Goal: Task Accomplishment & Management: Manage account settings

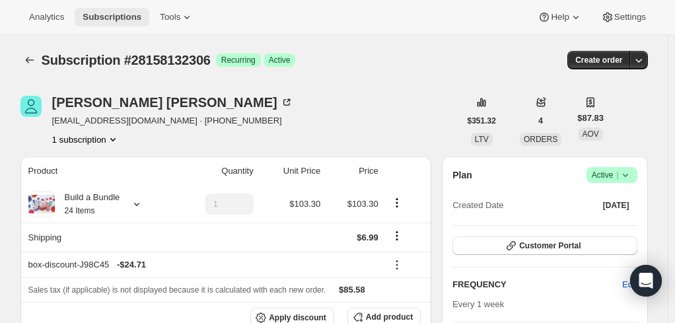
click at [102, 19] on span "Subscriptions" at bounding box center [112, 17] width 59 height 11
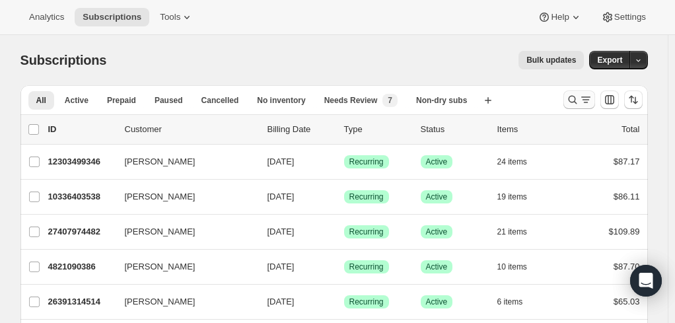
click at [576, 102] on icon "Search and filter results" at bounding box center [572, 99] width 13 height 13
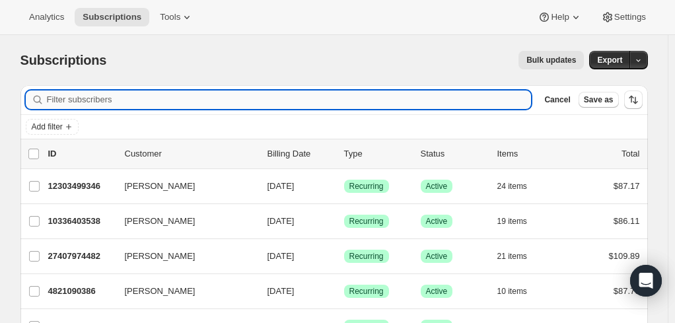
click at [204, 100] on input "Filter subscribers" at bounding box center [289, 100] width 485 height 19
paste input "saragrimwade@gmail.com"
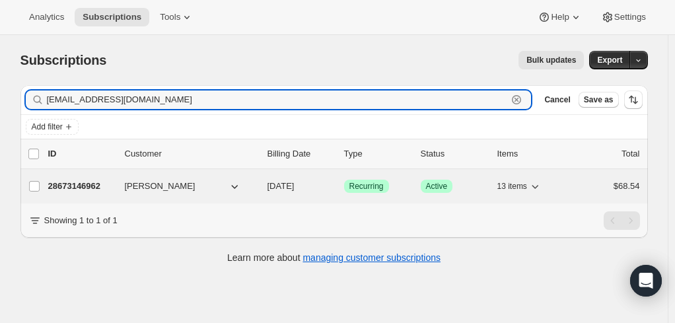
type input "saragrimwade@gmail.com"
click at [60, 187] on p "28673146962" at bounding box center [81, 186] width 66 height 13
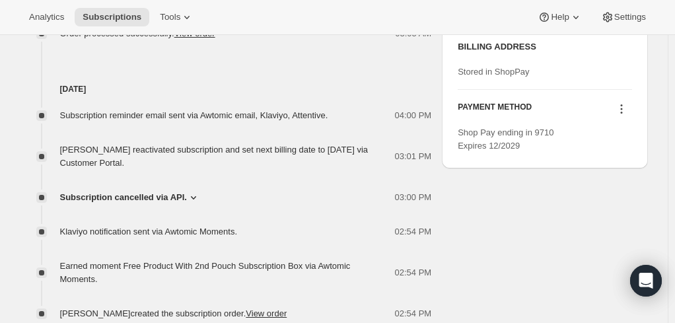
scroll to position [709, 0]
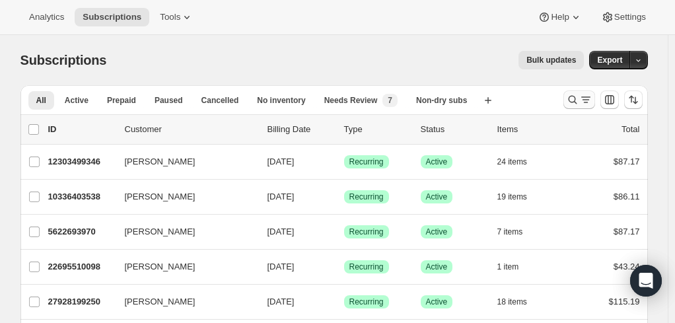
click at [579, 98] on icon "Search and filter results" at bounding box center [572, 99] width 13 height 13
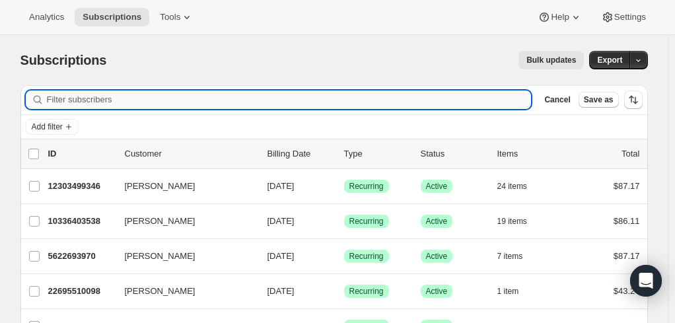
click at [172, 100] on input "Filter subscribers" at bounding box center [289, 100] width 485 height 19
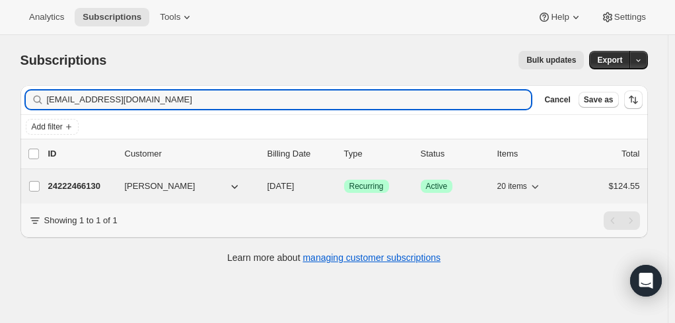
type input "[EMAIL_ADDRESS][DOMAIN_NAME]"
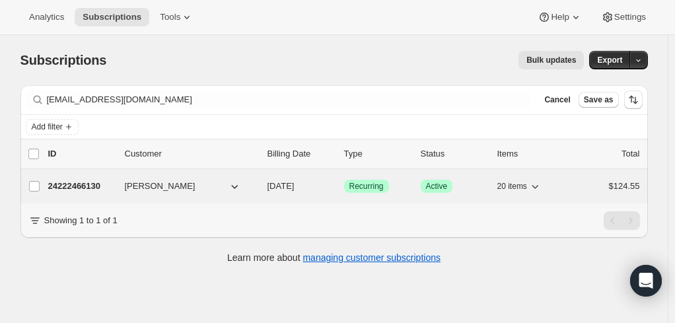
click at [64, 184] on p "24222466130" at bounding box center [81, 186] width 66 height 13
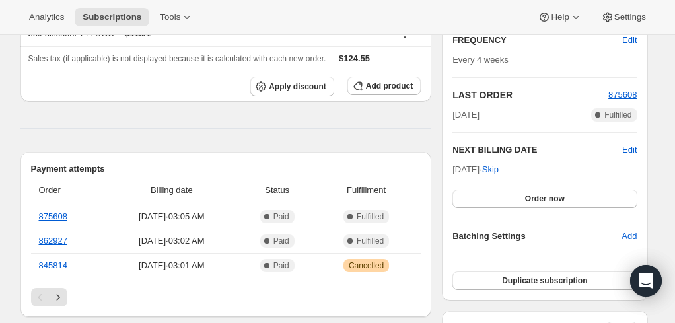
scroll to position [264, 0]
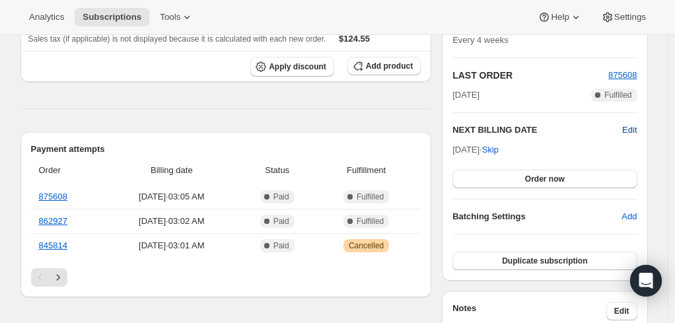
click at [631, 128] on span "Edit" at bounding box center [629, 130] width 15 height 13
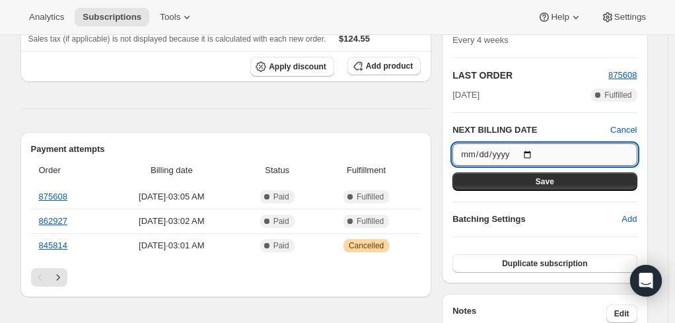
click at [534, 148] on input "[DATE]" at bounding box center [545, 154] width 184 height 22
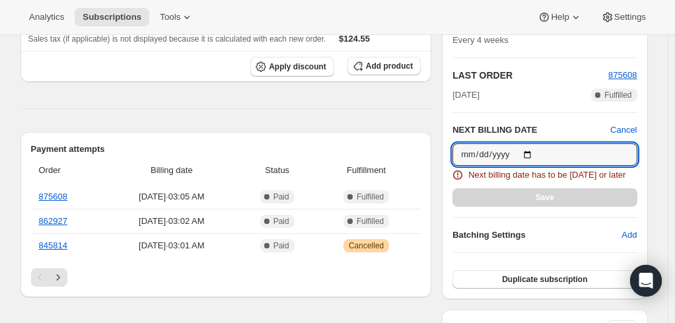
type input "[DATE]"
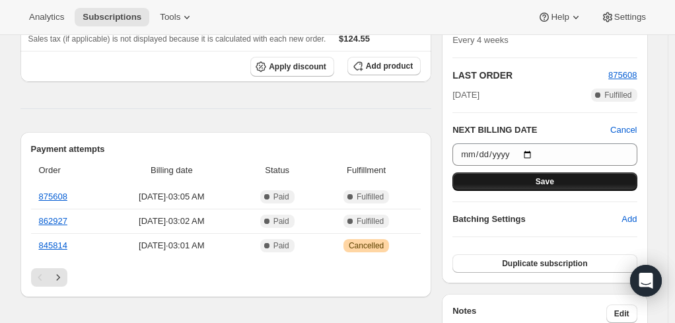
click at [554, 176] on span "Save" at bounding box center [545, 181] width 19 height 11
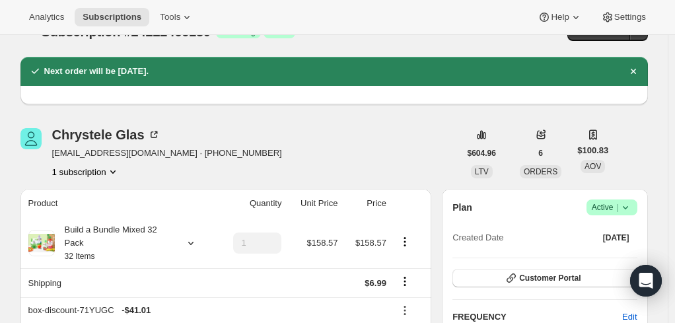
scroll to position [0, 0]
